Goal: Information Seeking & Learning: Learn about a topic

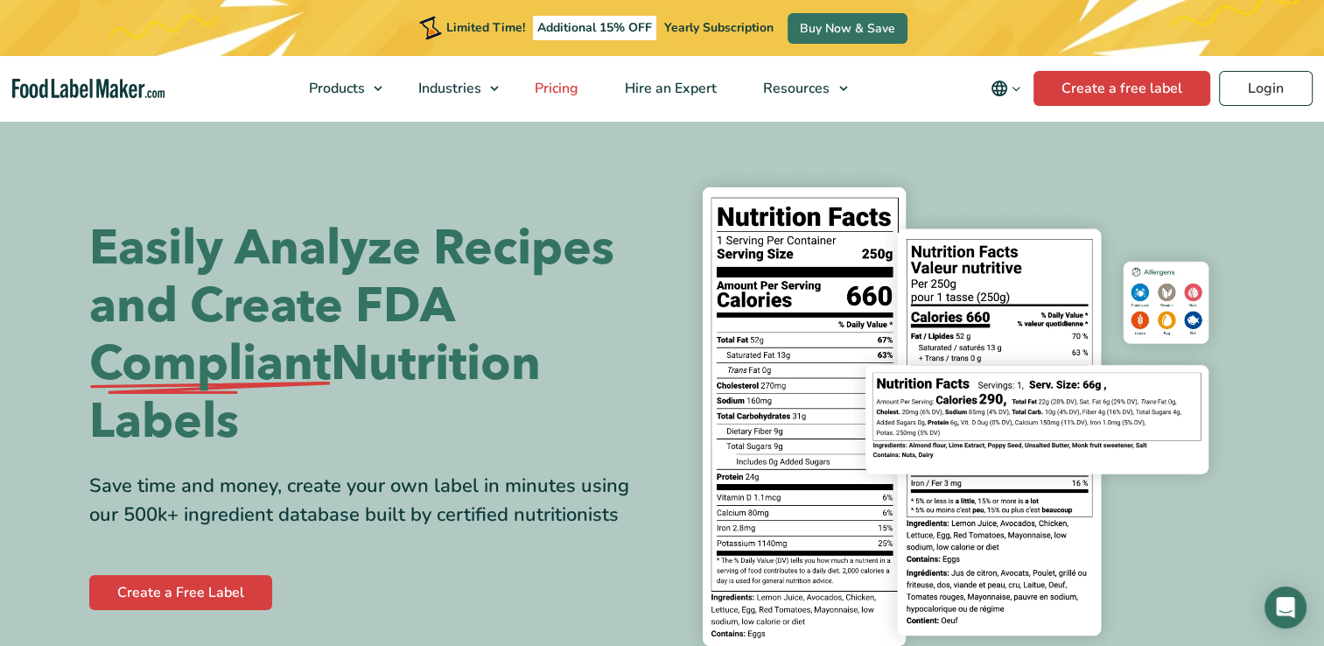
click at [563, 86] on span "Pricing" at bounding box center [554, 88] width 51 height 19
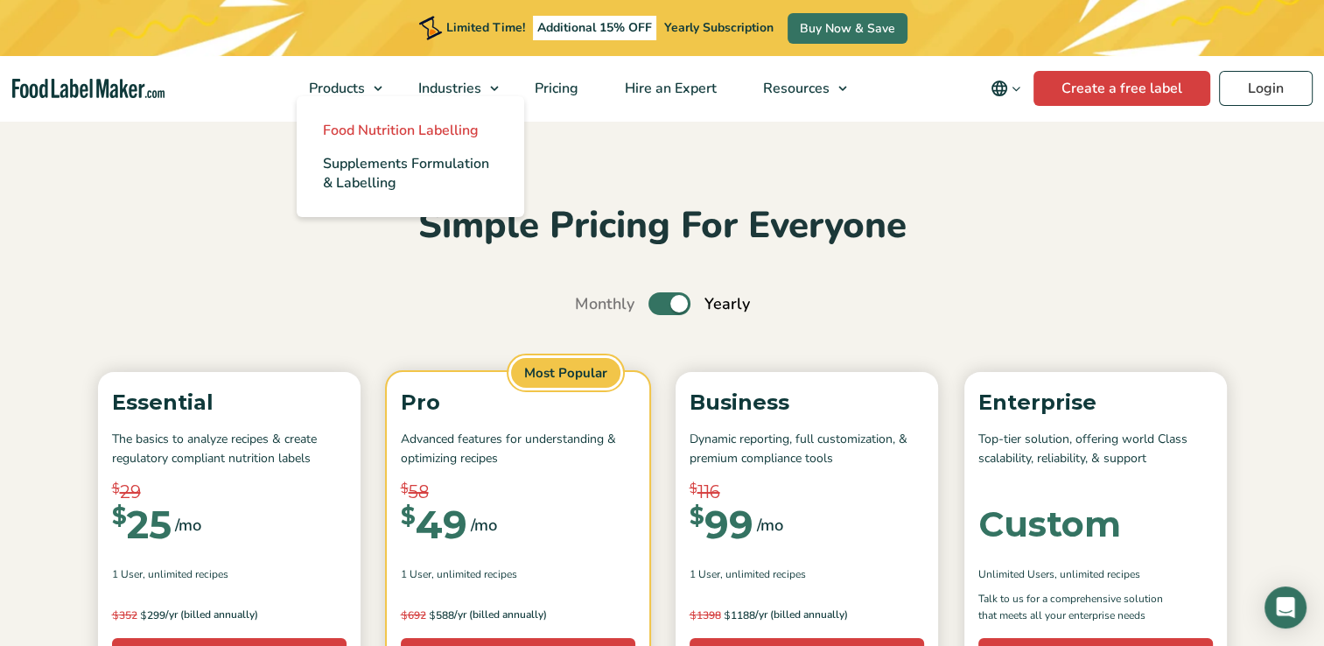
click at [357, 129] on span "Food Nutrition Labelling" at bounding box center [401, 130] width 156 height 19
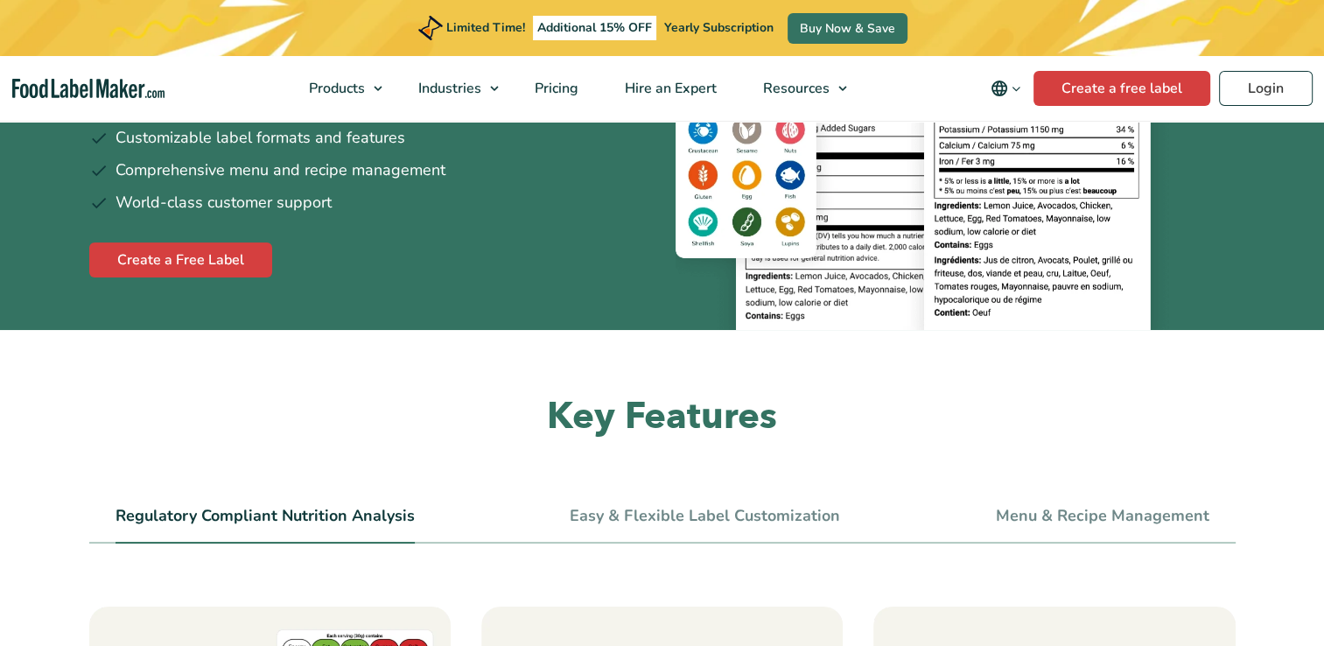
scroll to position [87, 0]
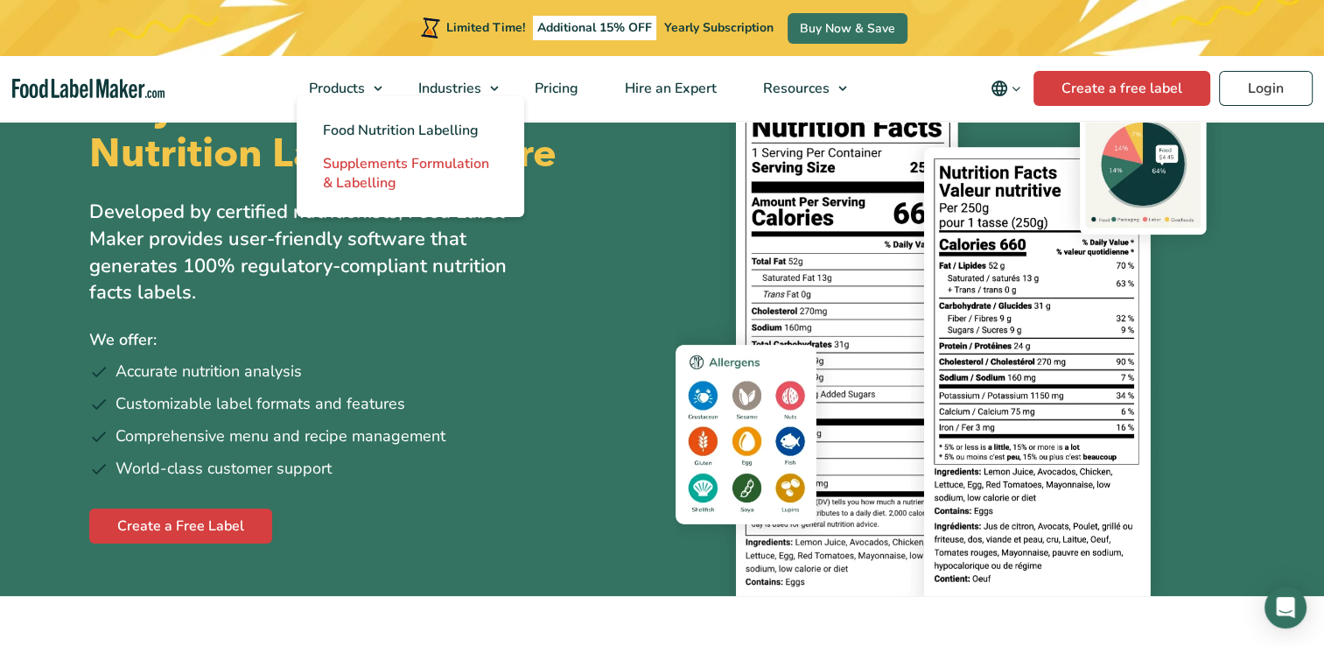
click at [395, 164] on span "Supplements Formulation & Labelling" at bounding box center [406, 173] width 166 height 38
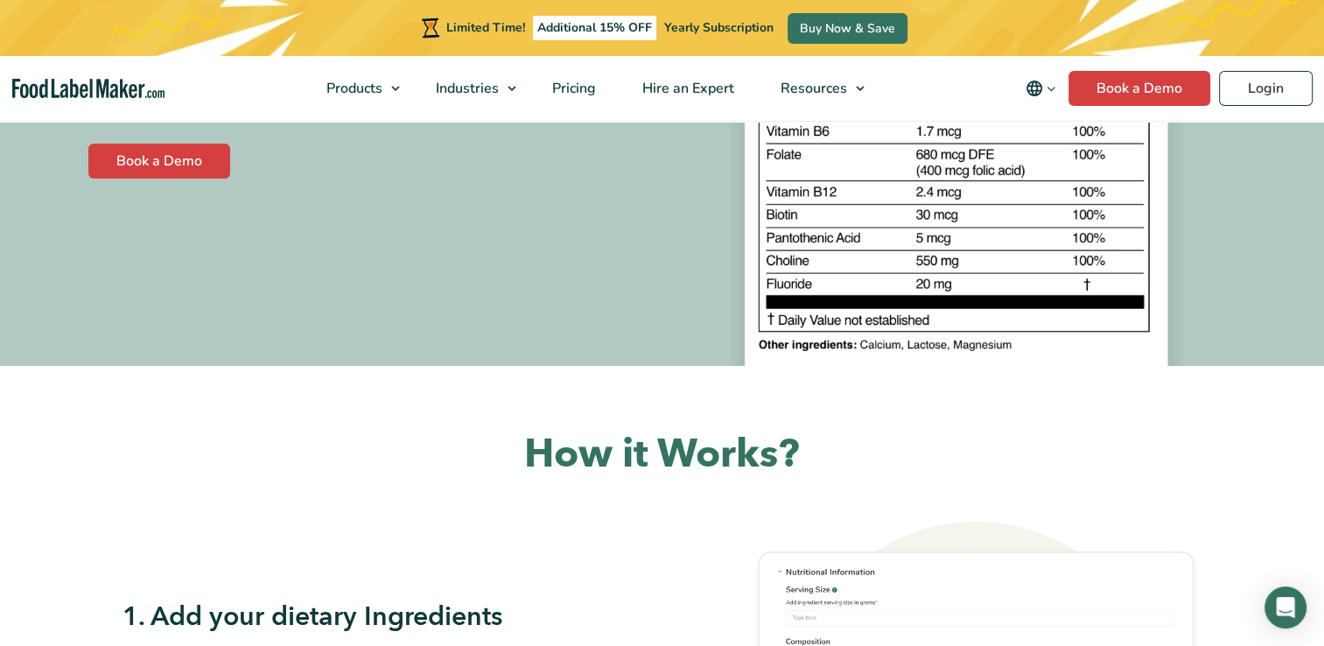
scroll to position [87, 0]
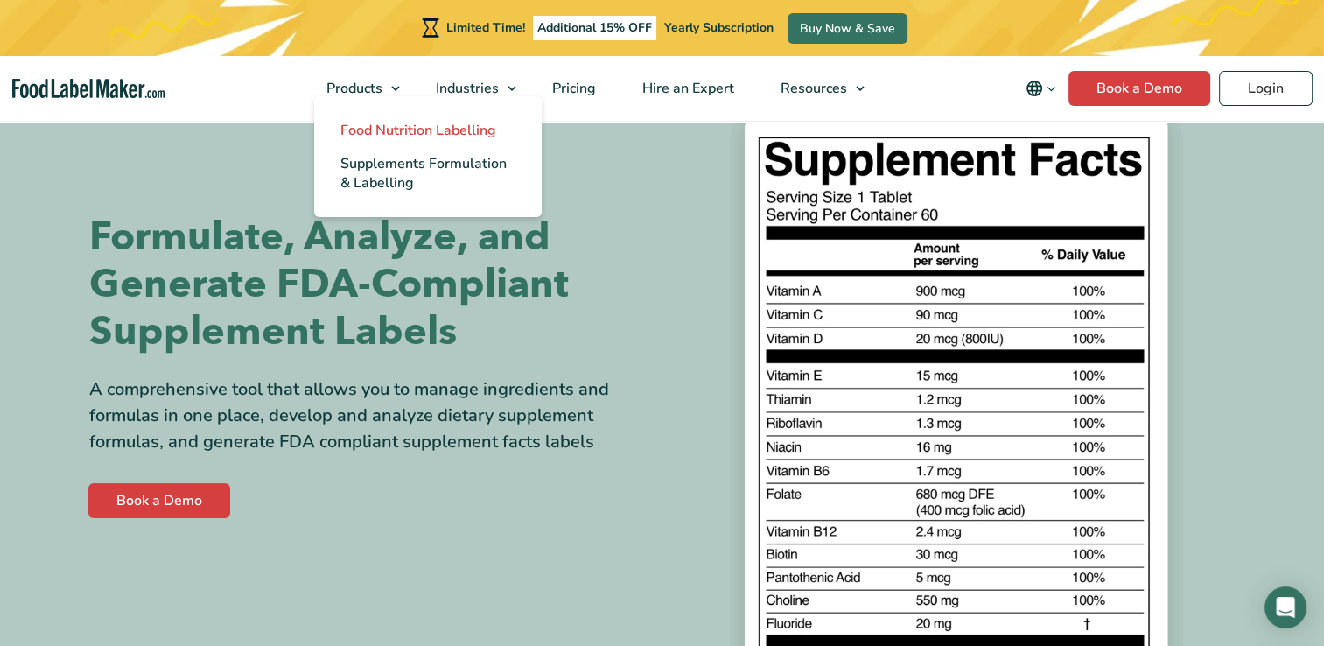
click at [392, 126] on span "Food Nutrition Labelling" at bounding box center [418, 130] width 156 height 19
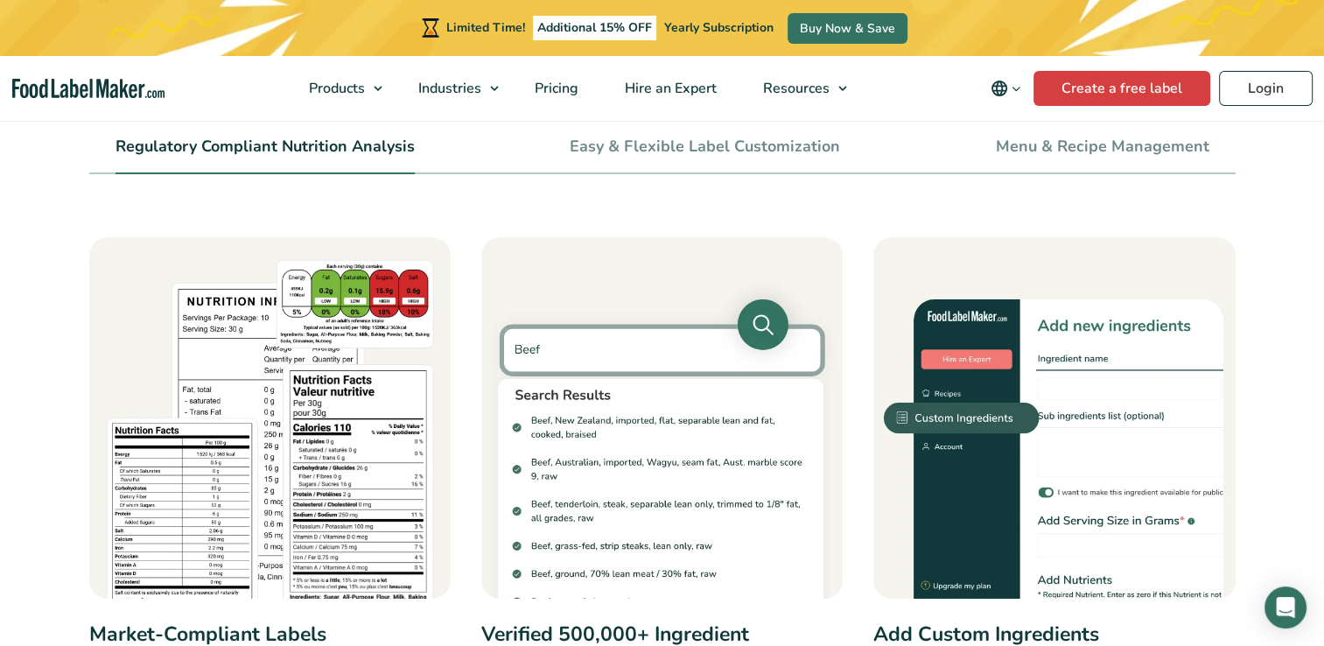
scroll to position [262, 0]
